Goal: Information Seeking & Learning: Learn about a topic

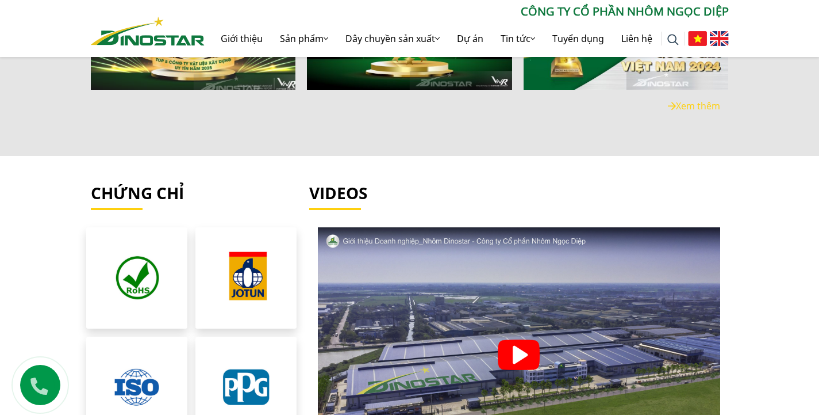
scroll to position [2059, 0]
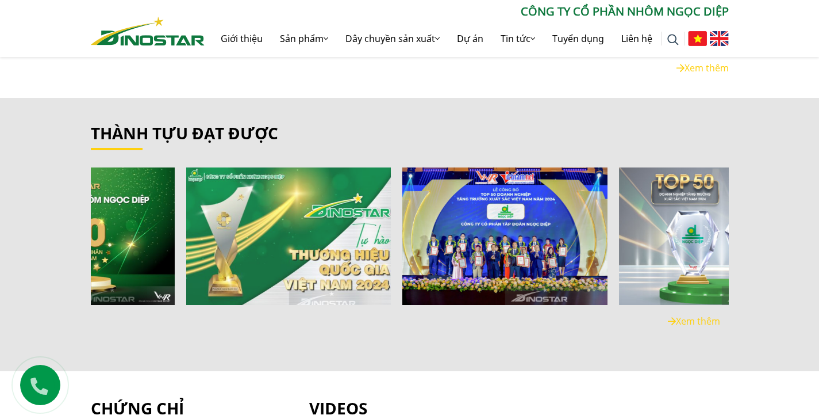
click at [179, 200] on img "3 / 6" at bounding box center [289, 236] width 220 height 147
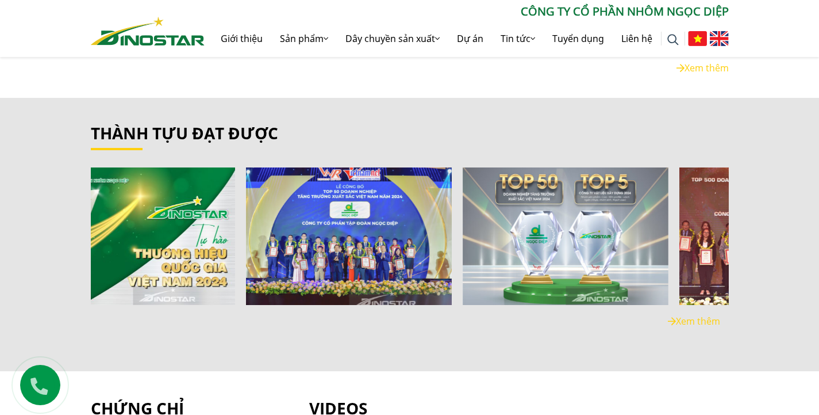
click at [313, 236] on img "4 / 6" at bounding box center [350, 236] width 220 height 147
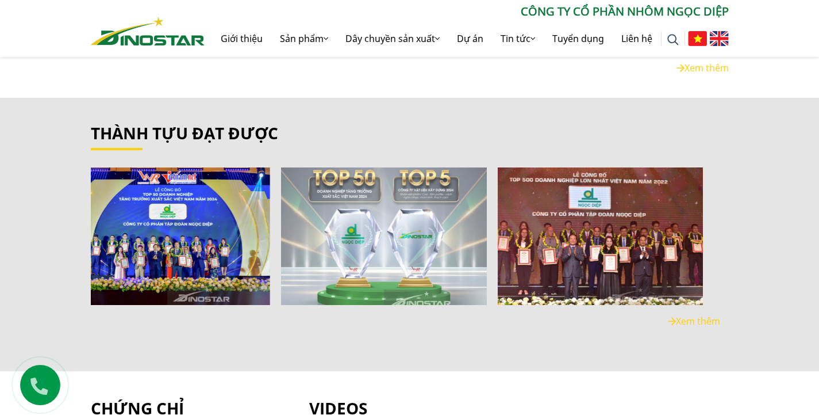
click at [298, 229] on img "5 / 6" at bounding box center [384, 236] width 220 height 147
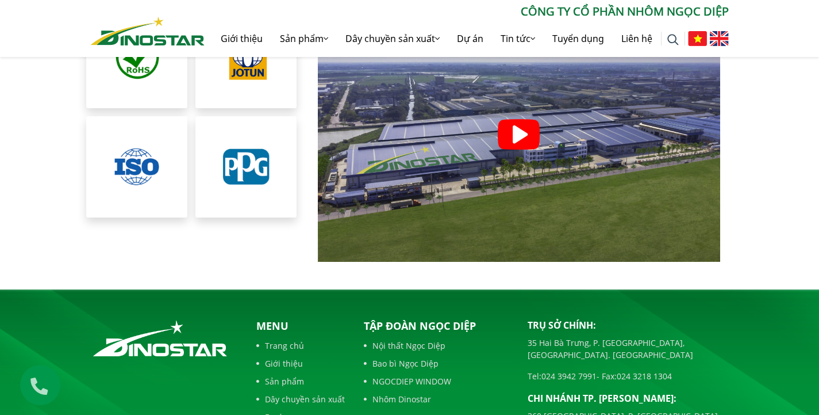
scroll to position [2625, 0]
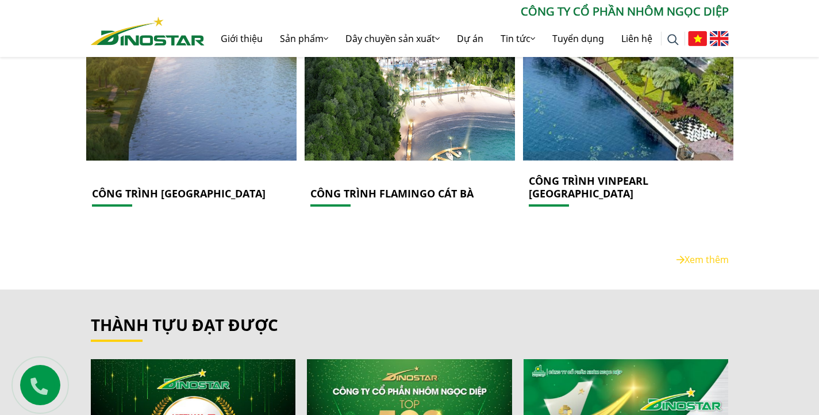
scroll to position [2258, 0]
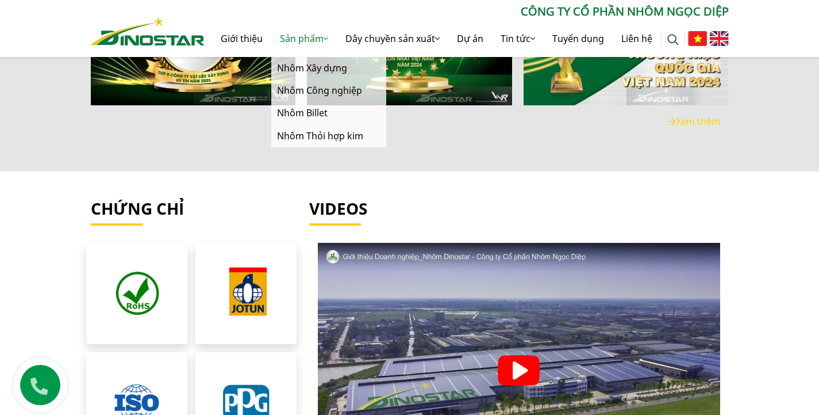
click at [312, 49] on link "Sản phẩm" at bounding box center [304, 38] width 66 height 37
click at [307, 110] on link "Nhôm Billet" at bounding box center [328, 113] width 115 height 22
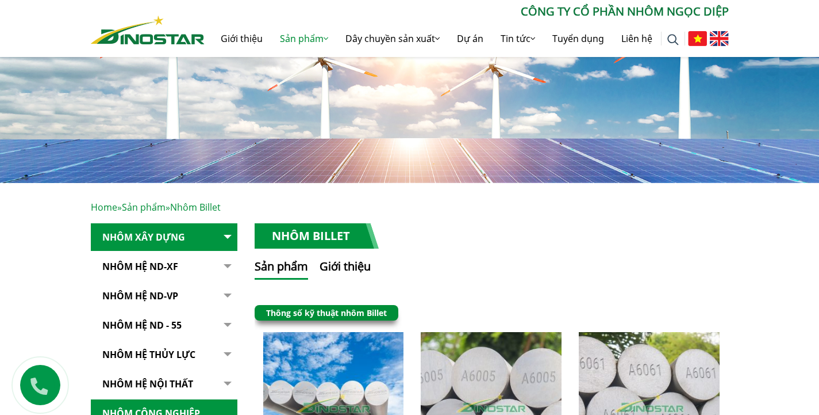
scroll to position [83, 0]
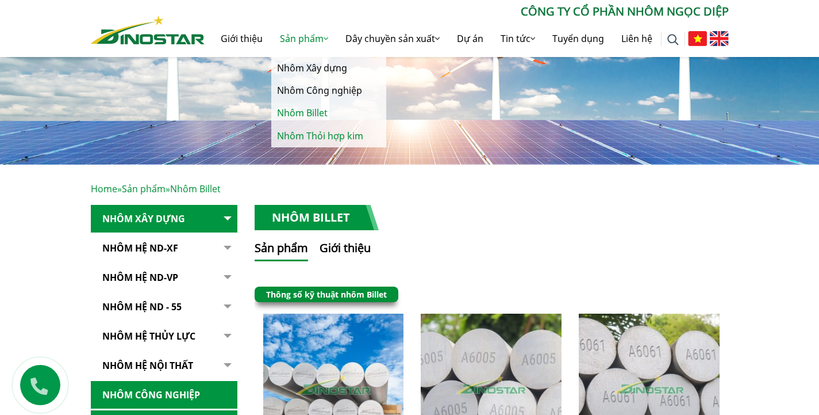
click at [323, 133] on link "Nhôm Thỏi hợp kim" at bounding box center [328, 136] width 115 height 22
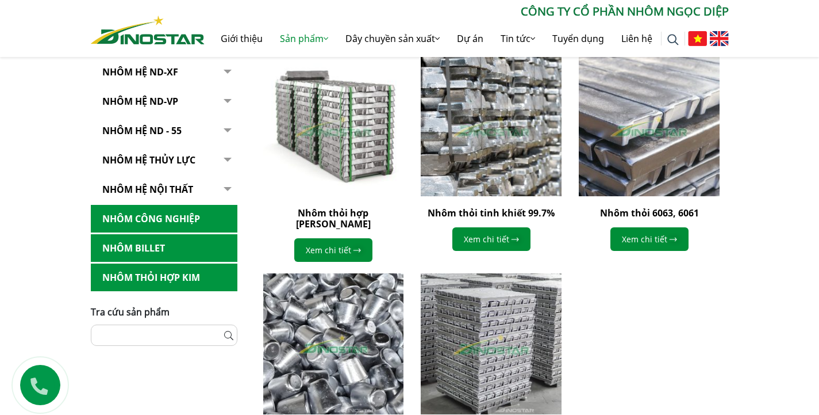
scroll to position [233, 0]
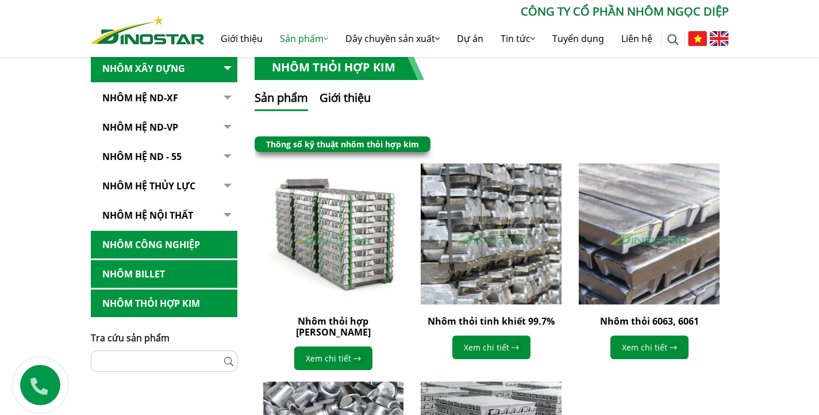
click at [201, 240] on link "Nhôm Công nghiệp" at bounding box center [164, 245] width 147 height 28
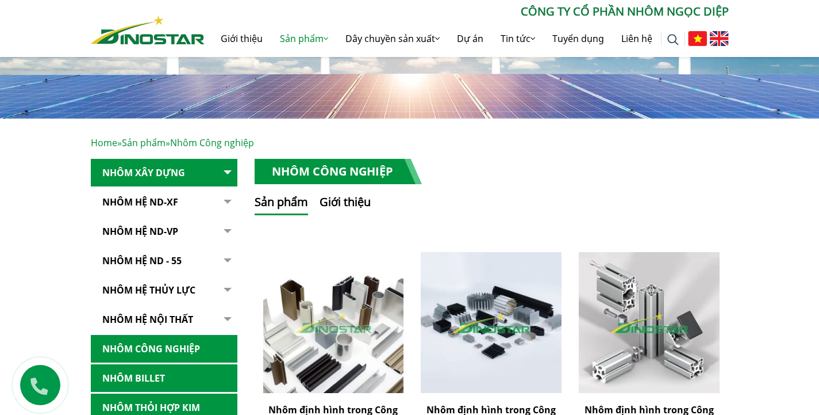
scroll to position [29, 0]
